Goal: Task Accomplishment & Management: Use online tool/utility

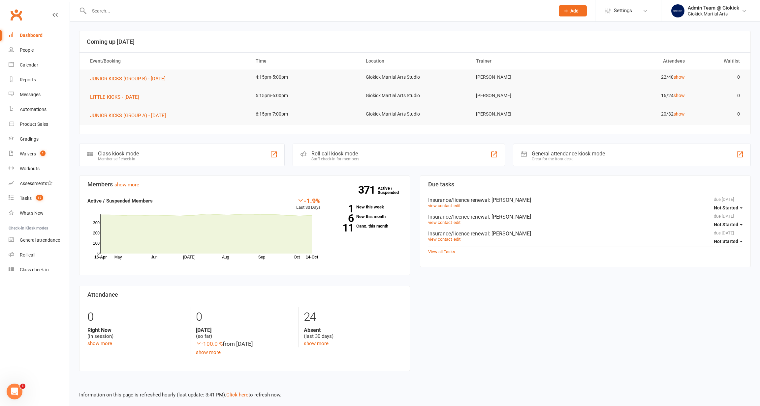
click at [367, 12] on input "text" at bounding box center [318, 10] width 463 height 9
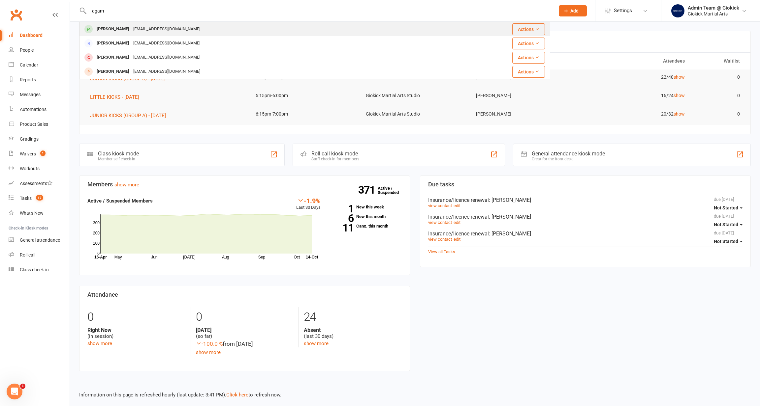
type input "agam"
click at [161, 29] on div "Dhaliwalveer33@gmail.com" at bounding box center [166, 29] width 71 height 10
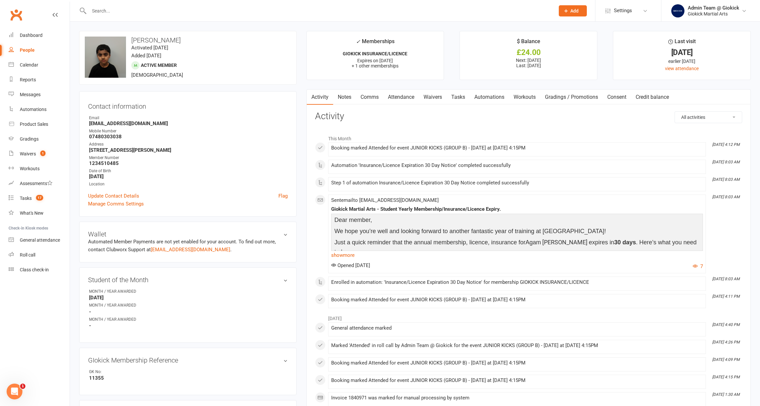
scroll to position [0, 0]
click at [174, 17] on div at bounding box center [314, 10] width 471 height 21
click at [173, 9] on input "text" at bounding box center [318, 10] width 463 height 9
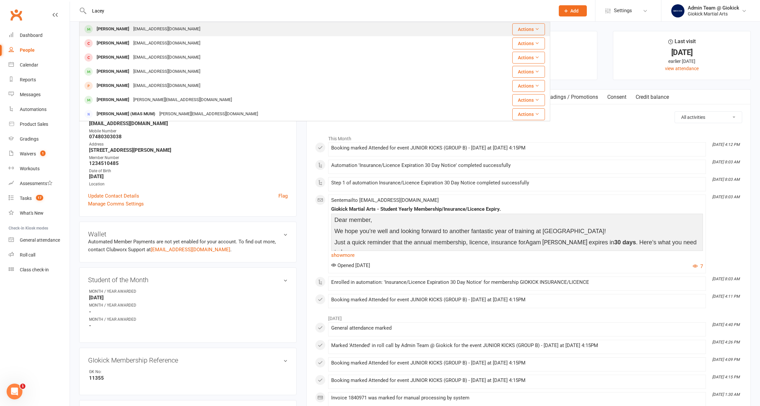
type input "Lacey"
click at [173, 29] on div "Lacey Pallett no13a@hotmail.com" at bounding box center [274, 29] width 389 height 14
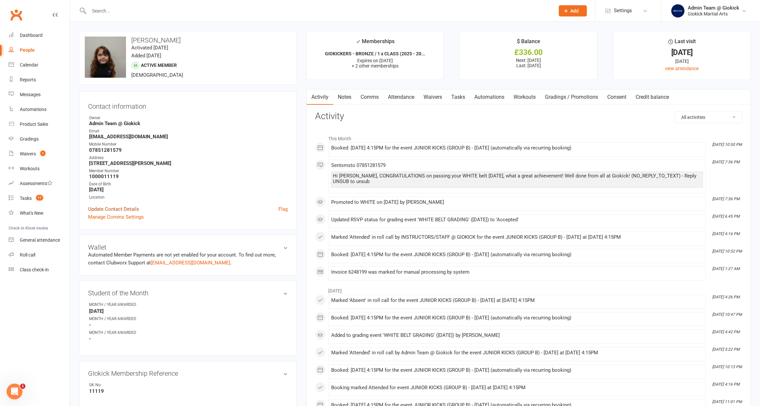
click at [113, 206] on link "Update Contact Details" at bounding box center [113, 209] width 51 height 8
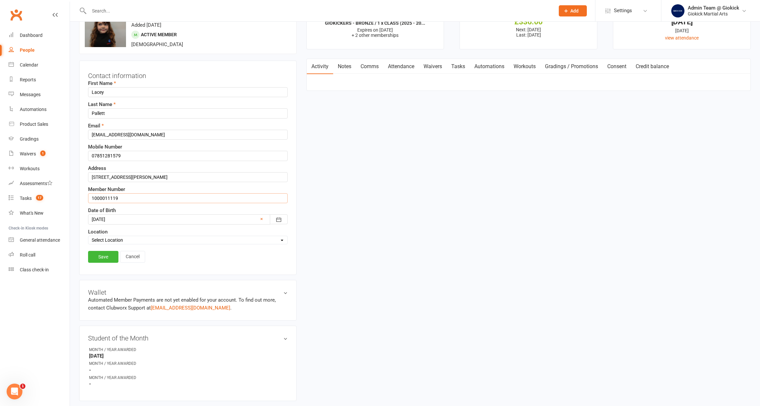
click at [112, 200] on input "1000011119" at bounding box center [187, 199] width 199 height 10
type input "1234510353"
click at [94, 258] on link "Save" at bounding box center [103, 257] width 30 height 12
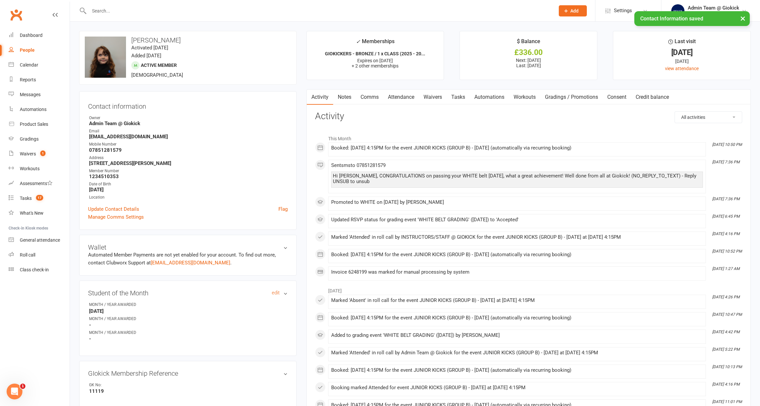
scroll to position [0, 0]
click at [28, 62] on div "Calendar" at bounding box center [29, 64] width 18 height 5
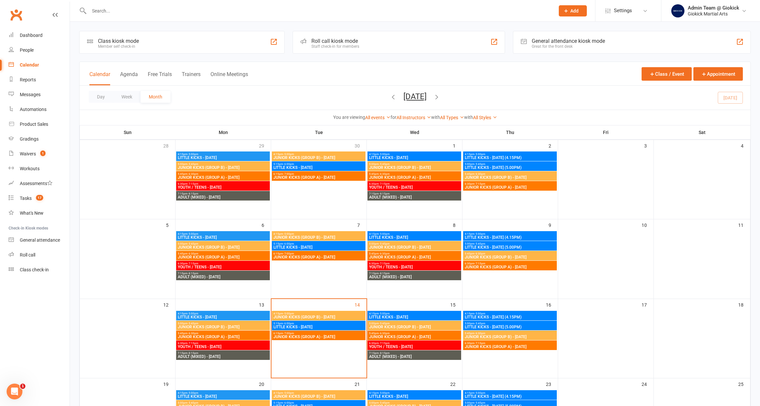
click at [373, 43] on div "Roll call kiosk mode Staff check-in for members" at bounding box center [398, 42] width 212 height 23
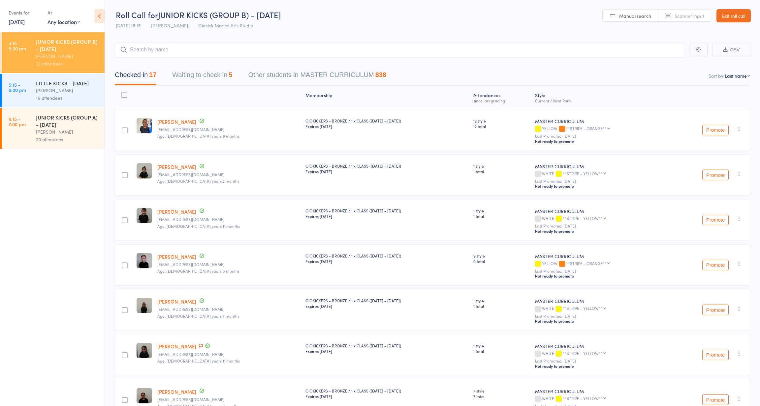
click at [57, 79] on div "LITTLE KICKS - TUESDAY John Zuccala 16 attendees" at bounding box center [70, 91] width 69 height 34
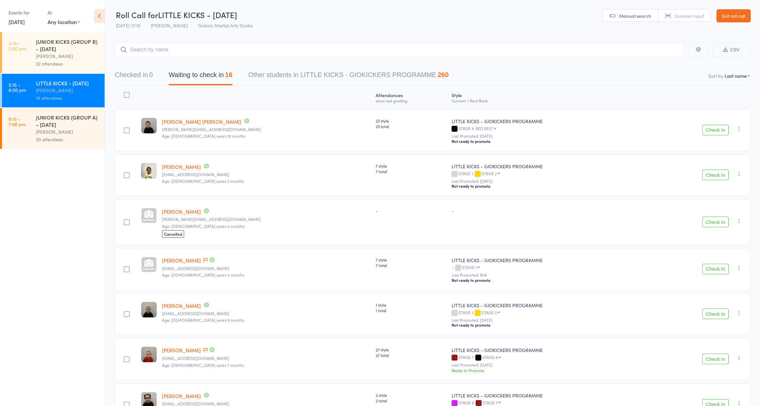
click at [185, 211] on link "[PERSON_NAME]" at bounding box center [181, 211] width 39 height 7
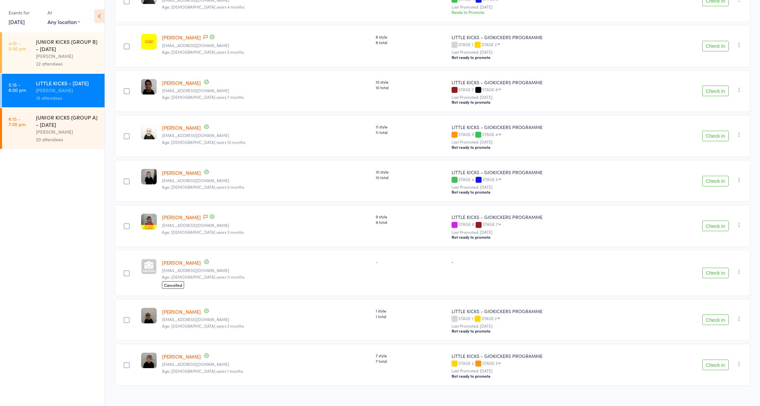
scroll to position [449, 0]
click at [171, 260] on link "[PERSON_NAME]" at bounding box center [181, 263] width 39 height 7
click at [711, 268] on button "Check in" at bounding box center [715, 273] width 26 height 11
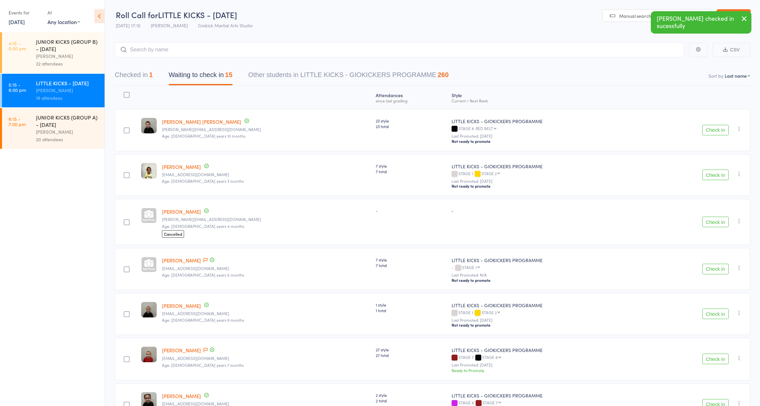
scroll to position [0, 0]
click at [271, 218] on small "[PERSON_NAME][EMAIL_ADDRESS][DOMAIN_NAME]" at bounding box center [266, 219] width 208 height 5
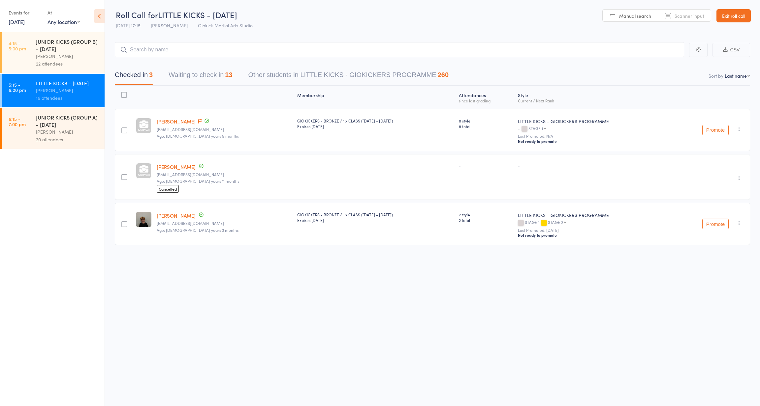
click at [186, 74] on button "Waiting to check in 13" at bounding box center [200, 76] width 64 height 17
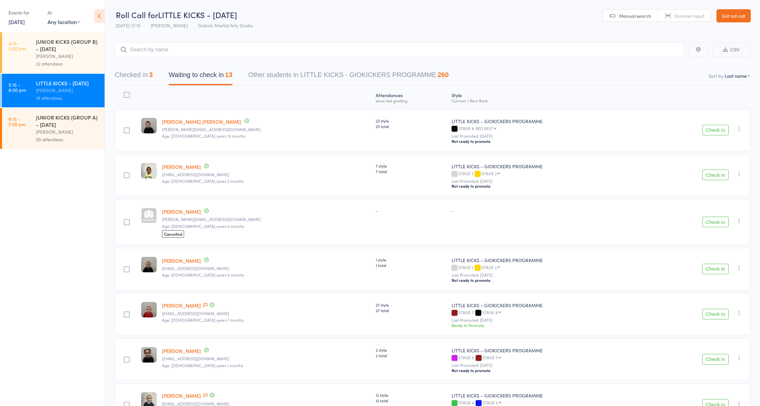
click at [718, 220] on button "Check in" at bounding box center [715, 222] width 26 height 11
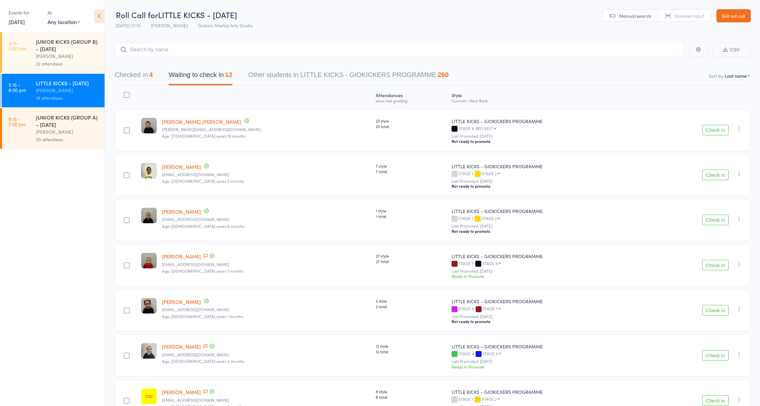
click at [136, 78] on button "Checked in 4" at bounding box center [134, 76] width 38 height 17
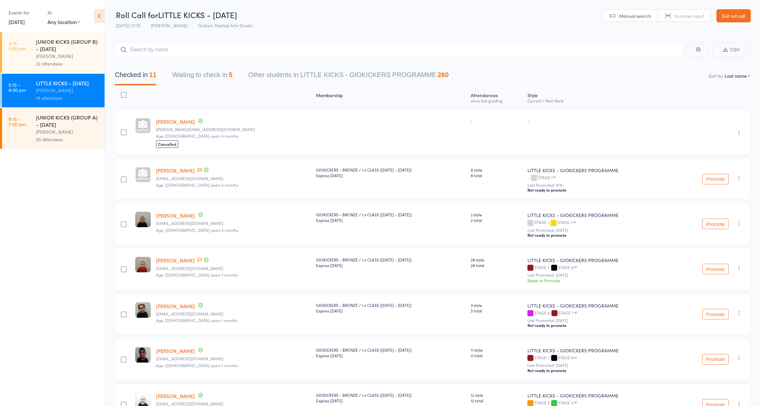
click at [202, 75] on button "Waiting to check in 5" at bounding box center [202, 76] width 60 height 17
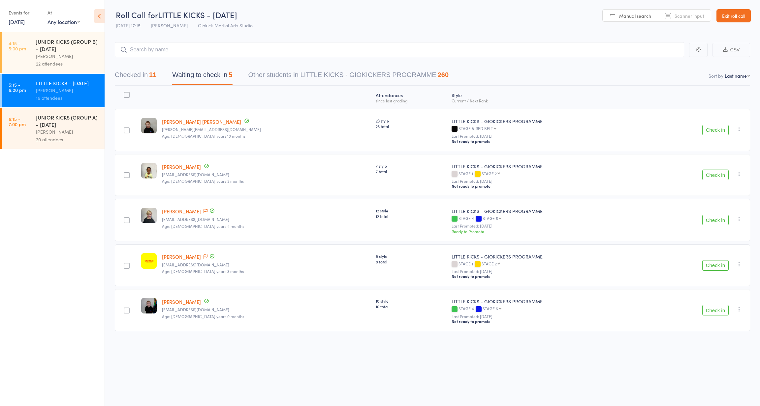
click at [711, 308] on button "Check in" at bounding box center [715, 310] width 26 height 11
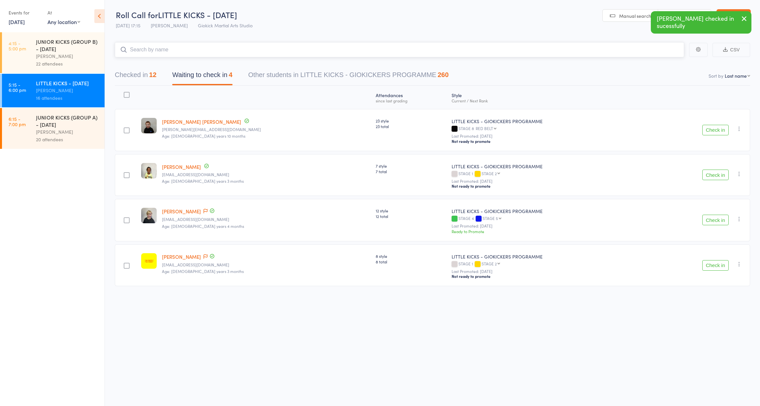
click at [202, 54] on input "search" at bounding box center [399, 49] width 569 height 15
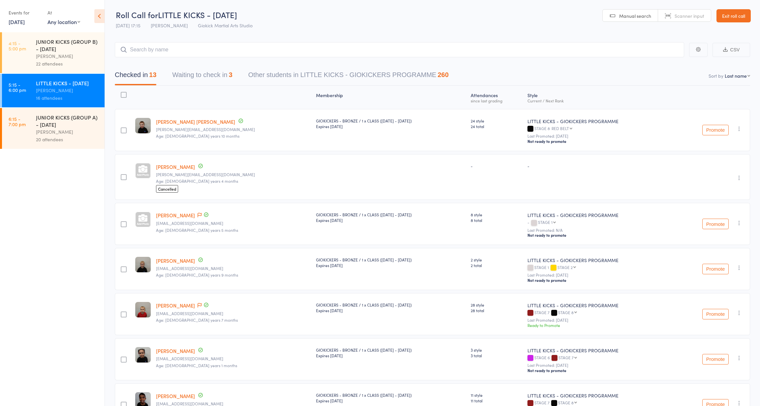
click at [224, 75] on button "Waiting to check in 3" at bounding box center [202, 76] width 60 height 17
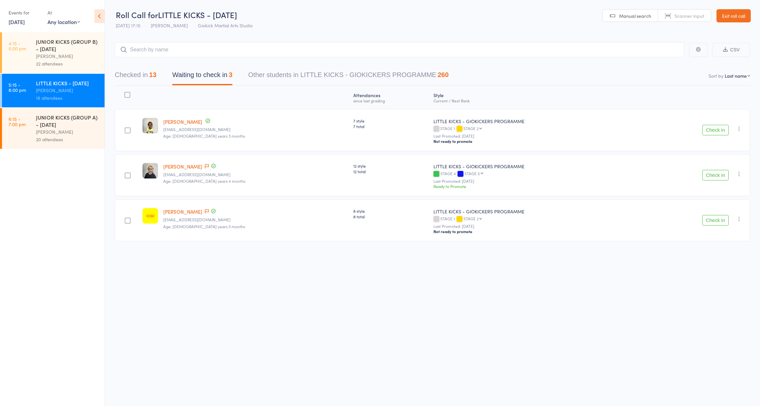
click at [704, 128] on button "Check in" at bounding box center [715, 130] width 26 height 11
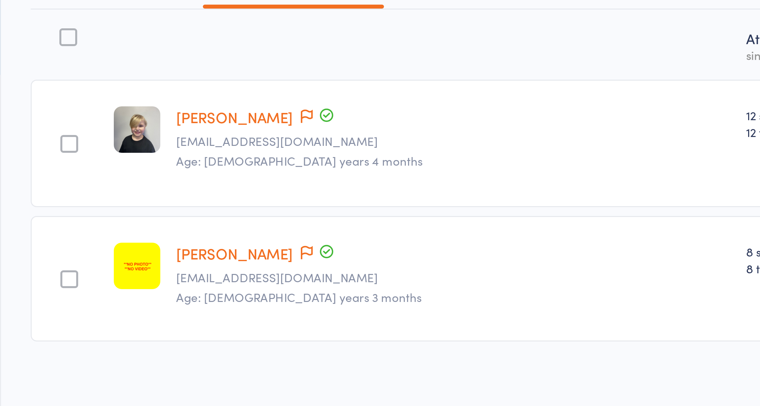
click at [124, 92] on div at bounding box center [127, 95] width 6 height 6
click at [126, 93] on input "checkbox" at bounding box center [126, 93] width 0 height 0
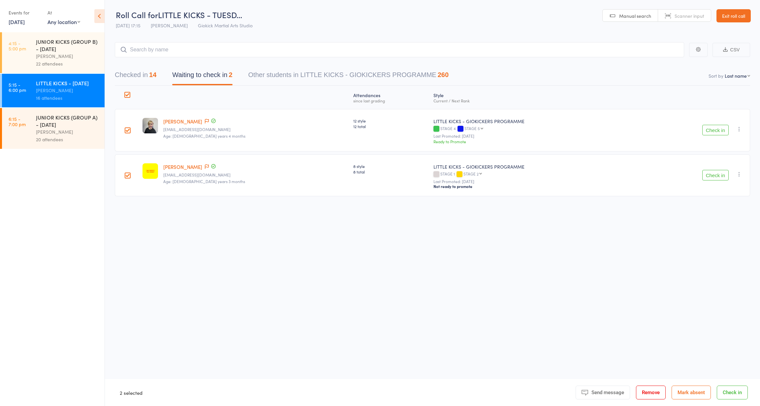
click at [696, 394] on button "Mark absent" at bounding box center [690, 393] width 39 height 14
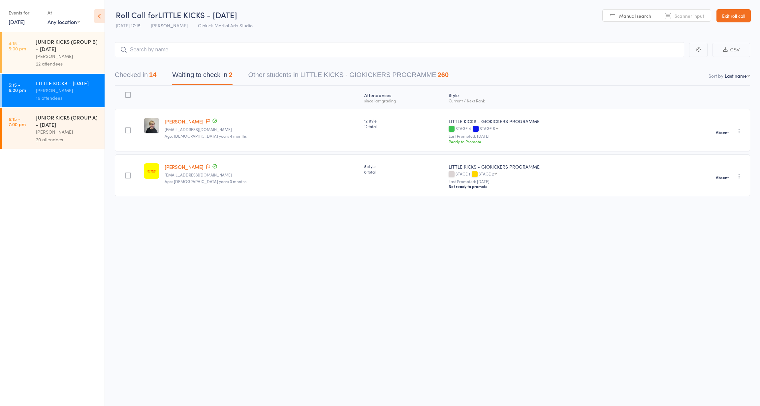
click at [62, 130] on div "[PERSON_NAME]" at bounding box center [67, 132] width 63 height 8
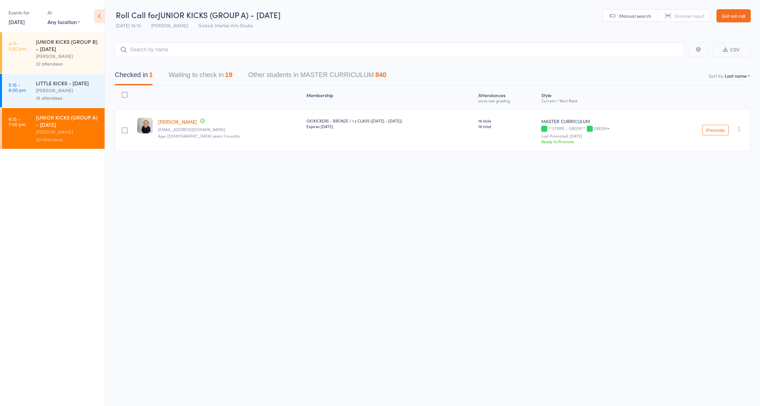
click at [195, 76] on button "Waiting to check in 19" at bounding box center [200, 76] width 64 height 17
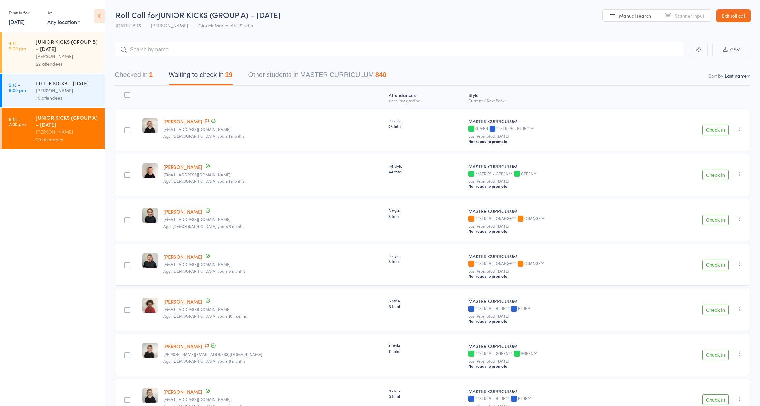
click at [149, 83] on button "Checked in 1" at bounding box center [134, 76] width 38 height 17
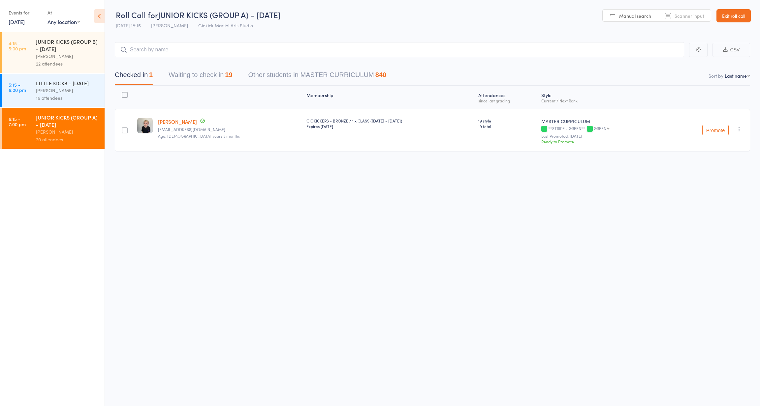
click at [183, 78] on button "Waiting to check in 19" at bounding box center [200, 76] width 64 height 17
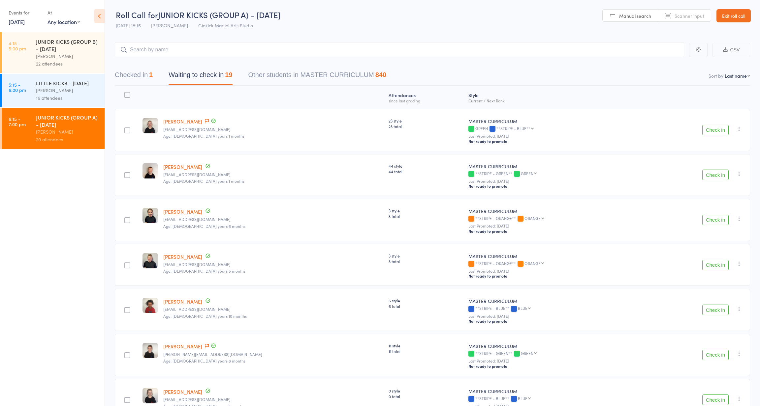
click at [40, 84] on div "LITTLE KICKS - [DATE]" at bounding box center [67, 82] width 63 height 7
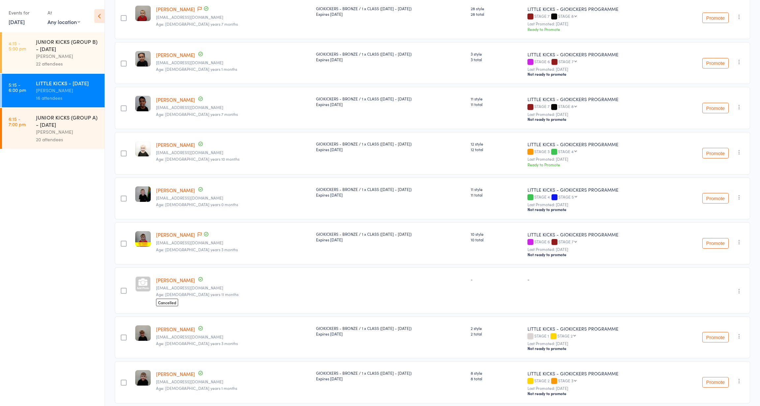
scroll to position [340, 0]
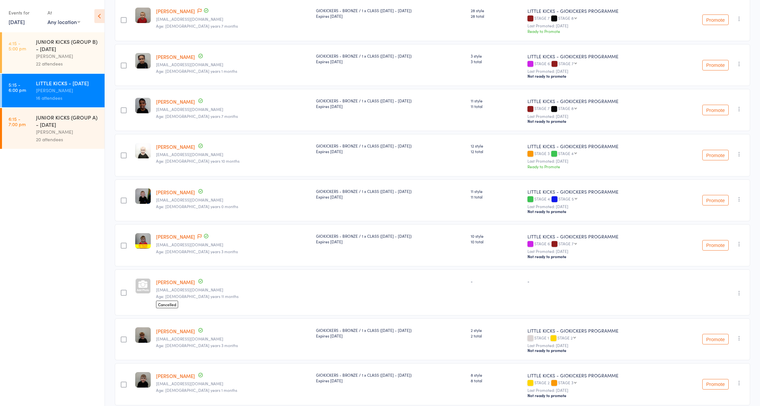
click at [210, 310] on div "Membership Atten­dances since last grading Style Current / Next Rank edit [PERS…" at bounding box center [432, 77] width 635 height 663
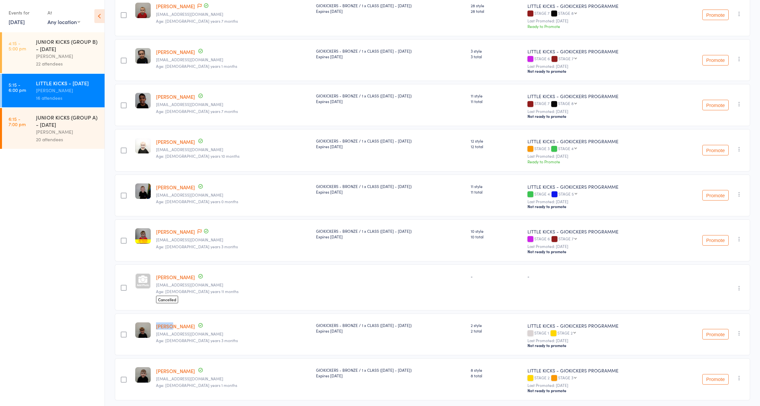
click at [208, 314] on div "Dougie Uren Ccauren123@gmail.com Age: 5 years 3 months" at bounding box center [233, 335] width 160 height 42
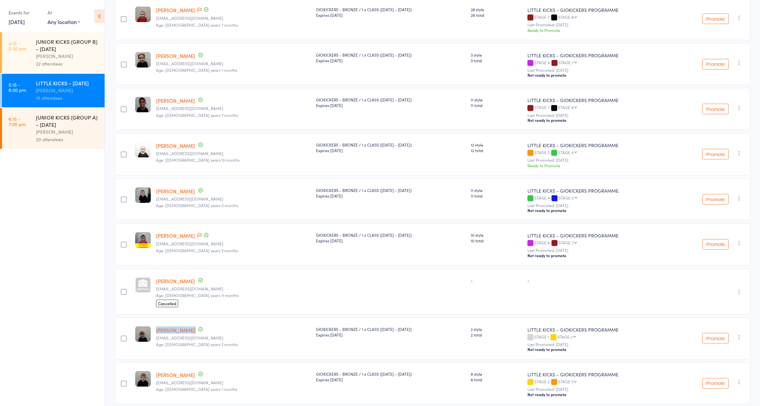
scroll to position [341, 0]
click at [224, 293] on small "Age: [DEMOGRAPHIC_DATA] years 11 months" at bounding box center [233, 295] width 155 height 5
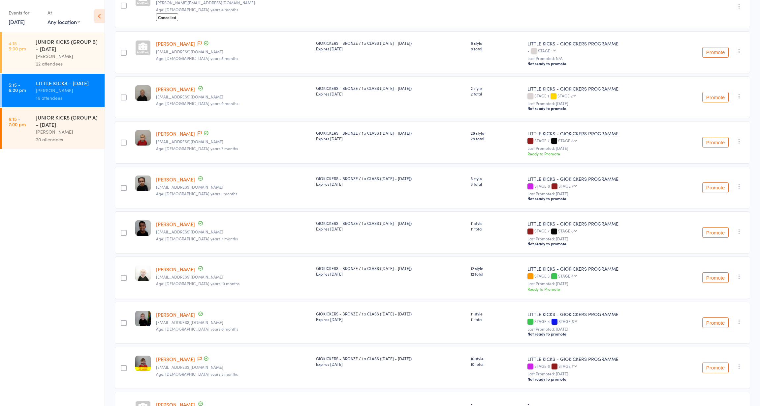
scroll to position [216, 0]
click at [168, 402] on link "[PERSON_NAME]" at bounding box center [175, 405] width 39 height 7
click at [70, 135] on div "[PERSON_NAME]" at bounding box center [67, 132] width 63 height 8
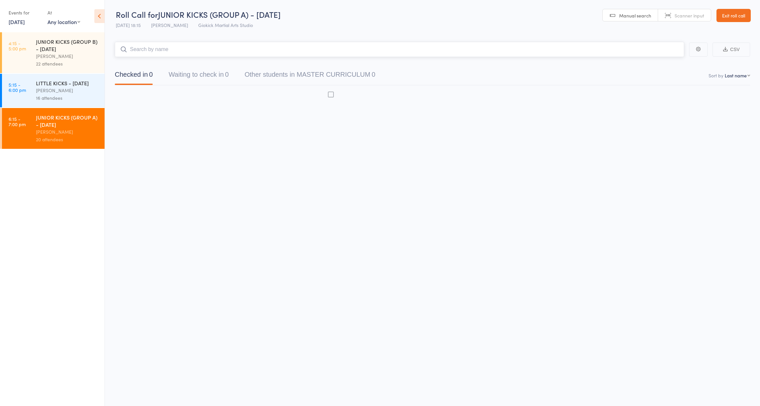
scroll to position [5, 0]
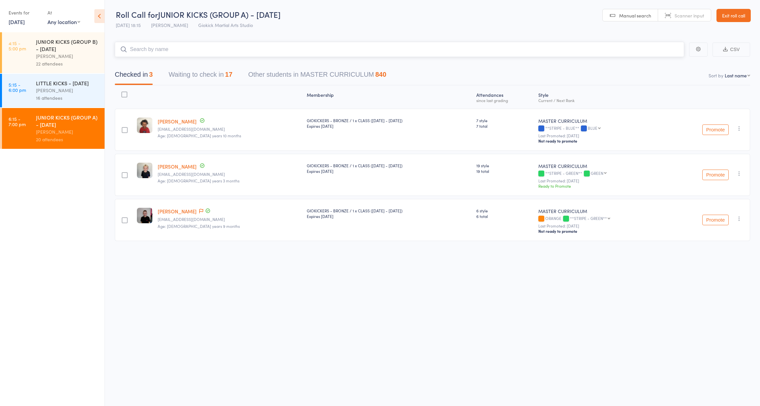
click at [187, 68] on button "Waiting to check in 17" at bounding box center [200, 76] width 64 height 17
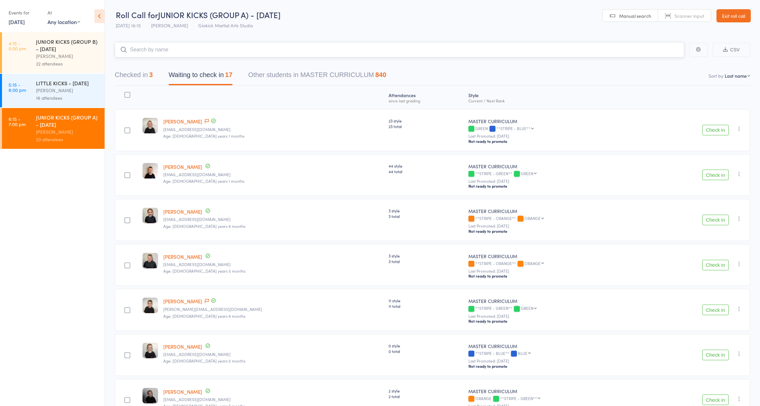
scroll to position [0, 0]
click at [145, 46] on input "search" at bounding box center [399, 49] width 569 height 15
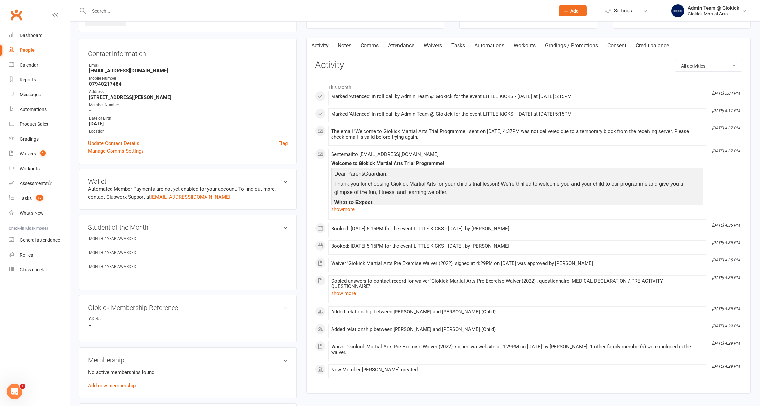
scroll to position [66, 0]
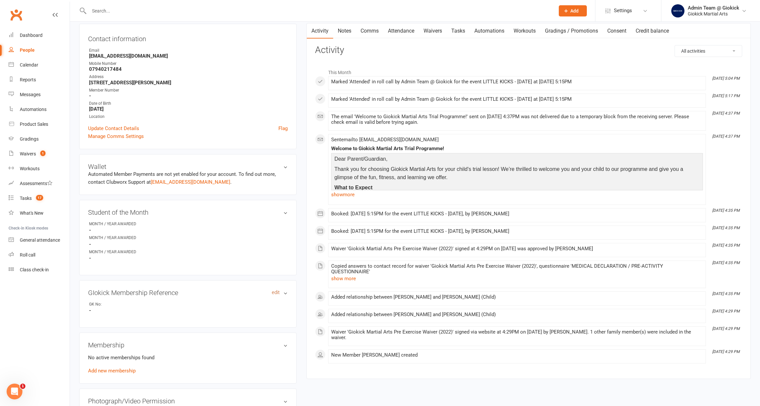
click at [272, 290] on link "edit" at bounding box center [276, 293] width 8 height 6
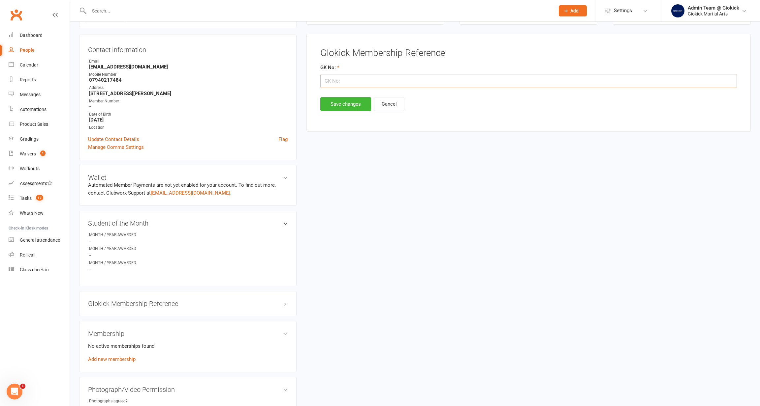
click at [328, 81] on input "string" at bounding box center [528, 81] width 416 height 14
type input "11451"
click at [343, 105] on button "Save changes" at bounding box center [345, 104] width 51 height 14
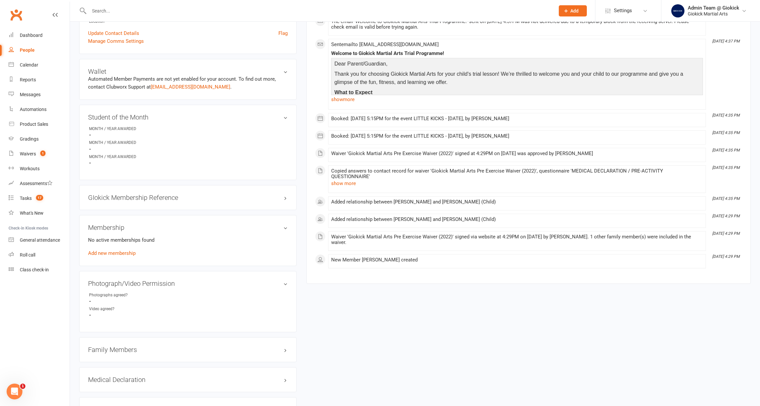
scroll to position [164, 0]
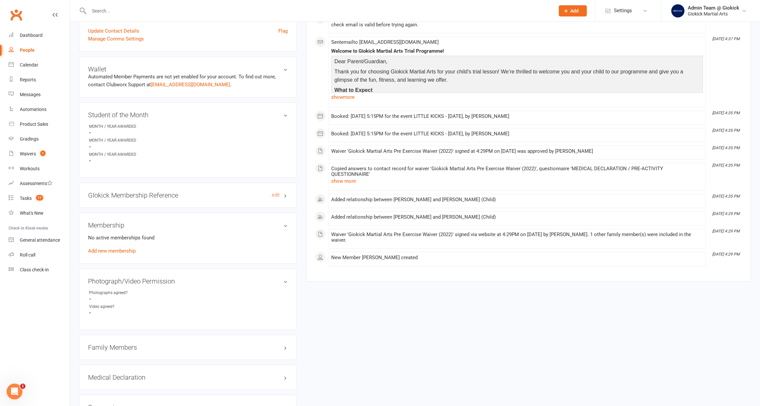
click at [285, 193] on h3 "GIokick Membership Reference edit" at bounding box center [187, 195] width 199 height 7
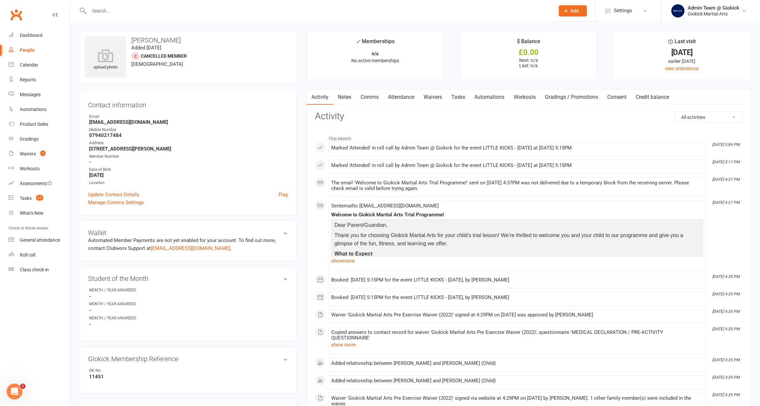
scroll to position [0, 0]
click at [111, 192] on link "Update Contact Details" at bounding box center [113, 195] width 51 height 8
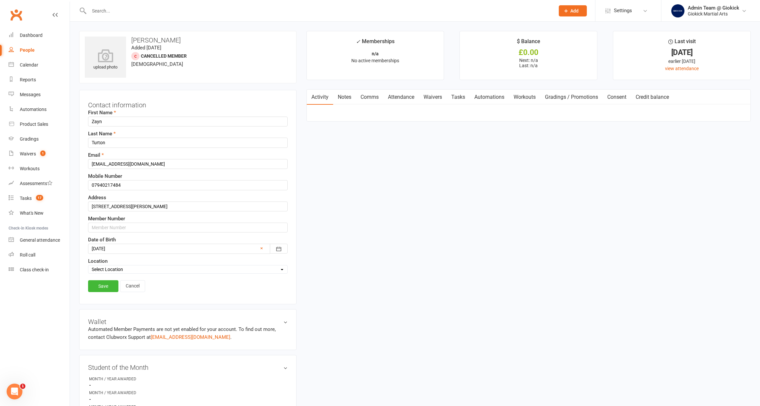
scroll to position [31, 0]
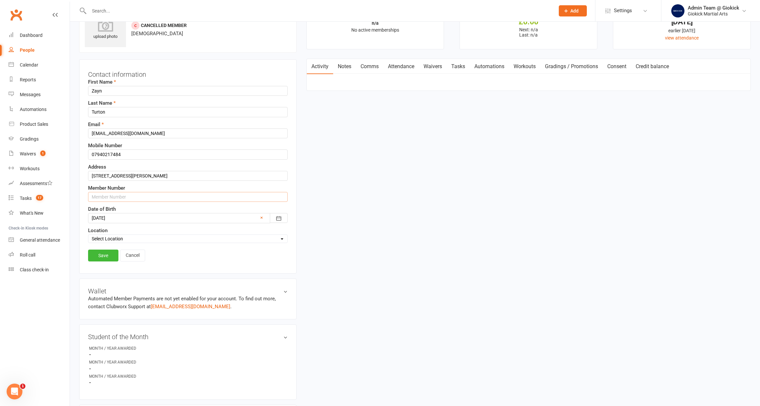
click at [111, 197] on input "text" at bounding box center [187, 197] width 199 height 10
type input "1234510352"
click at [109, 256] on link "Save" at bounding box center [103, 256] width 30 height 12
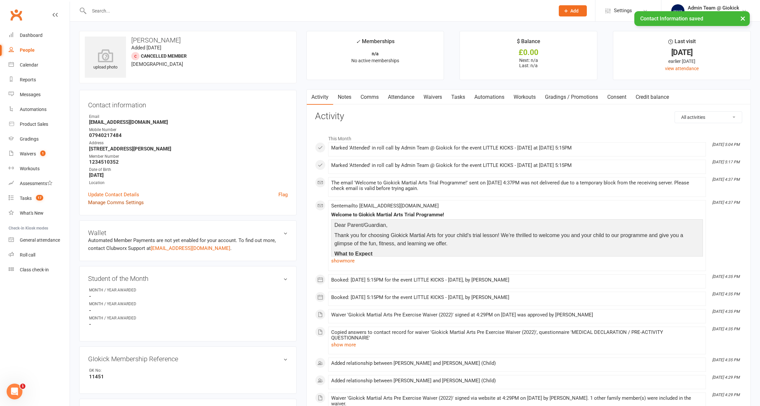
scroll to position [0, 0]
click at [123, 1] on div at bounding box center [314, 10] width 471 height 21
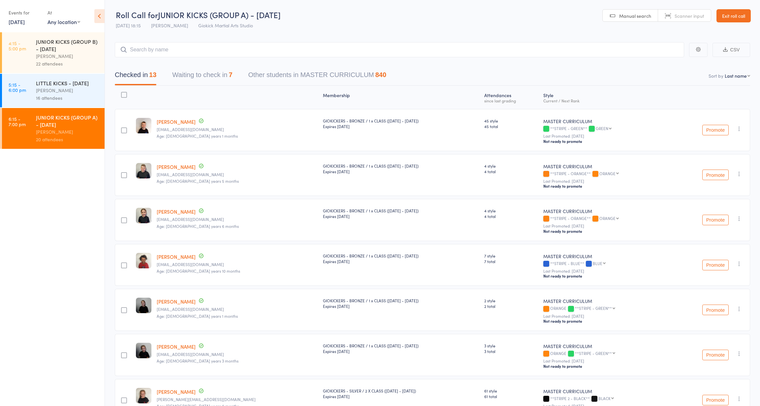
click at [205, 74] on button "Waiting to check in 7" at bounding box center [202, 76] width 60 height 17
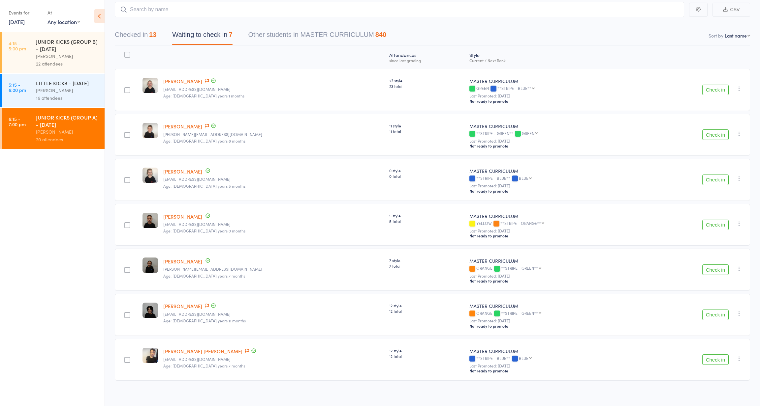
scroll to position [40, 0]
click at [131, 37] on button "Checked in 13" at bounding box center [136, 36] width 42 height 17
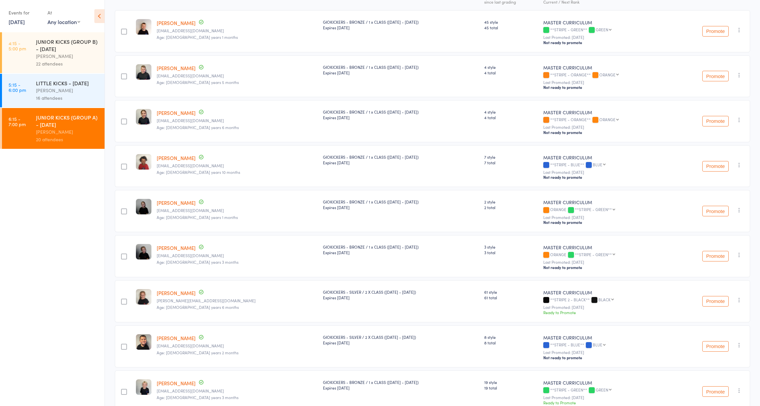
scroll to position [82, 0]
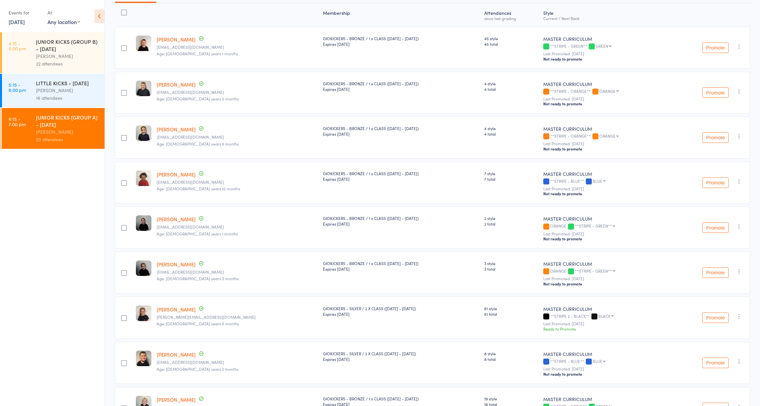
click at [57, 90] on div "[PERSON_NAME]" at bounding box center [67, 91] width 63 height 8
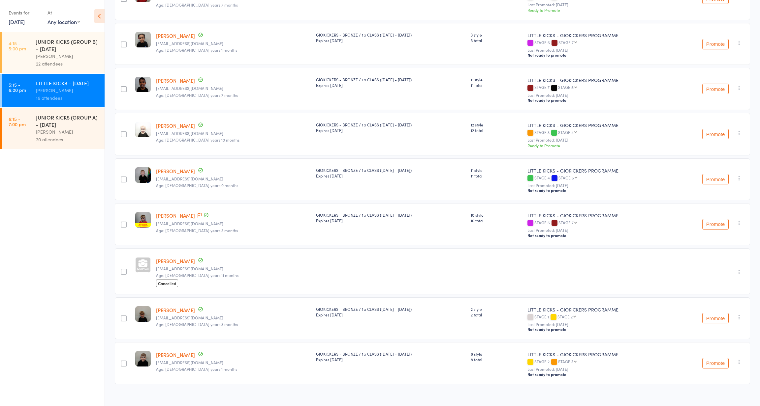
scroll to position [360, 0]
drag, startPoint x: 225, startPoint y: 231, endPoint x: 222, endPoint y: 232, distance: 3.6
click at [222, 232] on div "[PERSON_NAME] [EMAIL_ADDRESS][DOMAIN_NAME] Age: [DEMOGRAPHIC_DATA] years 3 mont…" at bounding box center [233, 225] width 160 height 42
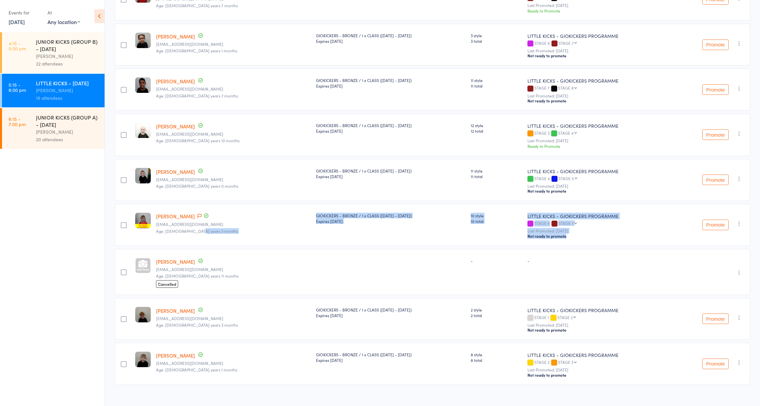
drag, startPoint x: 222, startPoint y: 232, endPoint x: 220, endPoint y: 239, distance: 7.6
click at [220, 239] on div "Membership Atten­dances since last grading Style Current / Next Rank edit [PERS…" at bounding box center [432, 57] width 635 height 663
